Goal: Task Accomplishment & Management: Manage account settings

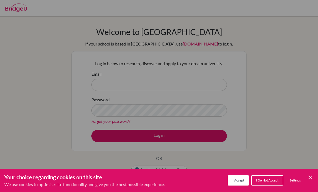
click at [311, 175] on icon "Cookie Control Close Icon" at bounding box center [310, 177] width 6 height 6
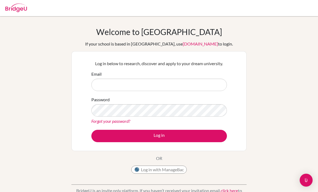
click at [197, 138] on button "Log in" at bounding box center [159, 136] width 136 height 12
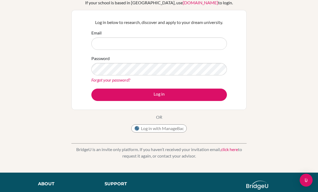
scroll to position [41, 0]
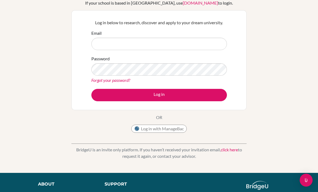
click at [190, 93] on button "Log in" at bounding box center [159, 95] width 136 height 12
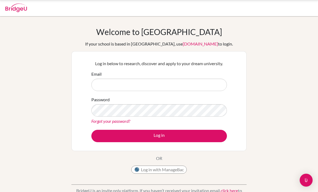
scroll to position [71, 0]
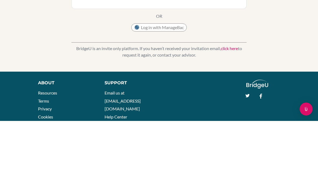
click at [203, 18] on input "Email" at bounding box center [159, 14] width 136 height 12
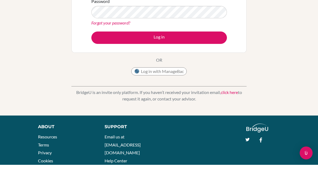
scroll to position [27, 0]
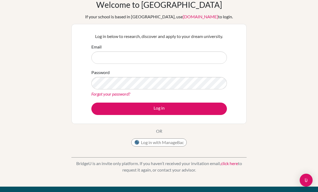
click at [172, 144] on button "Log in with ManageBac" at bounding box center [159, 143] width 56 height 8
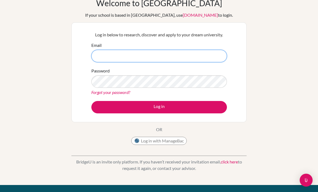
click at [156, 60] on input "Email" at bounding box center [159, 56] width 136 height 12
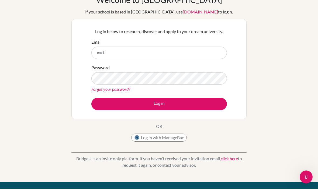
scroll to position [32, 0]
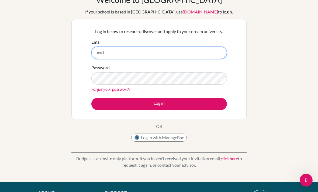
type input "emili"
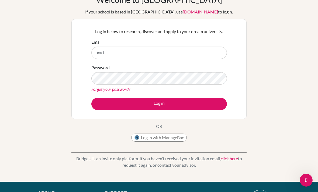
click at [175, 138] on button "Log in with ManageBac" at bounding box center [159, 138] width 56 height 8
